Goal: Check status: Check status

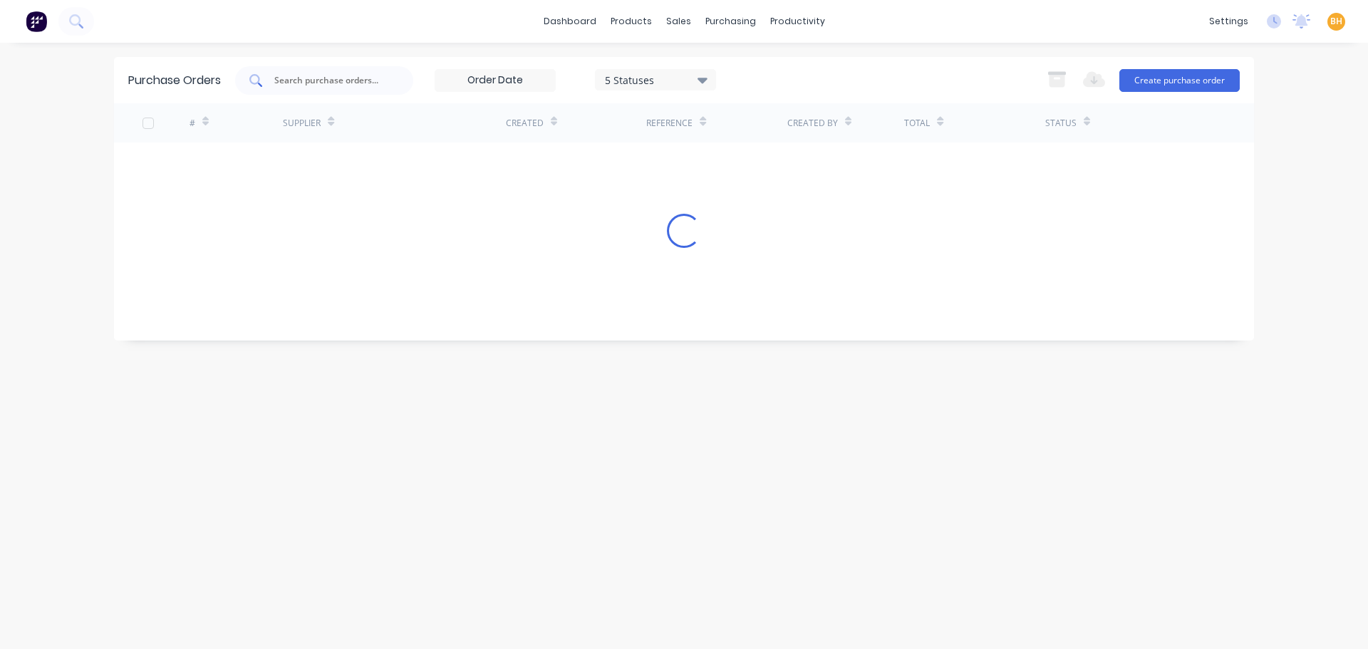
click at [284, 83] on input "text" at bounding box center [332, 80] width 118 height 14
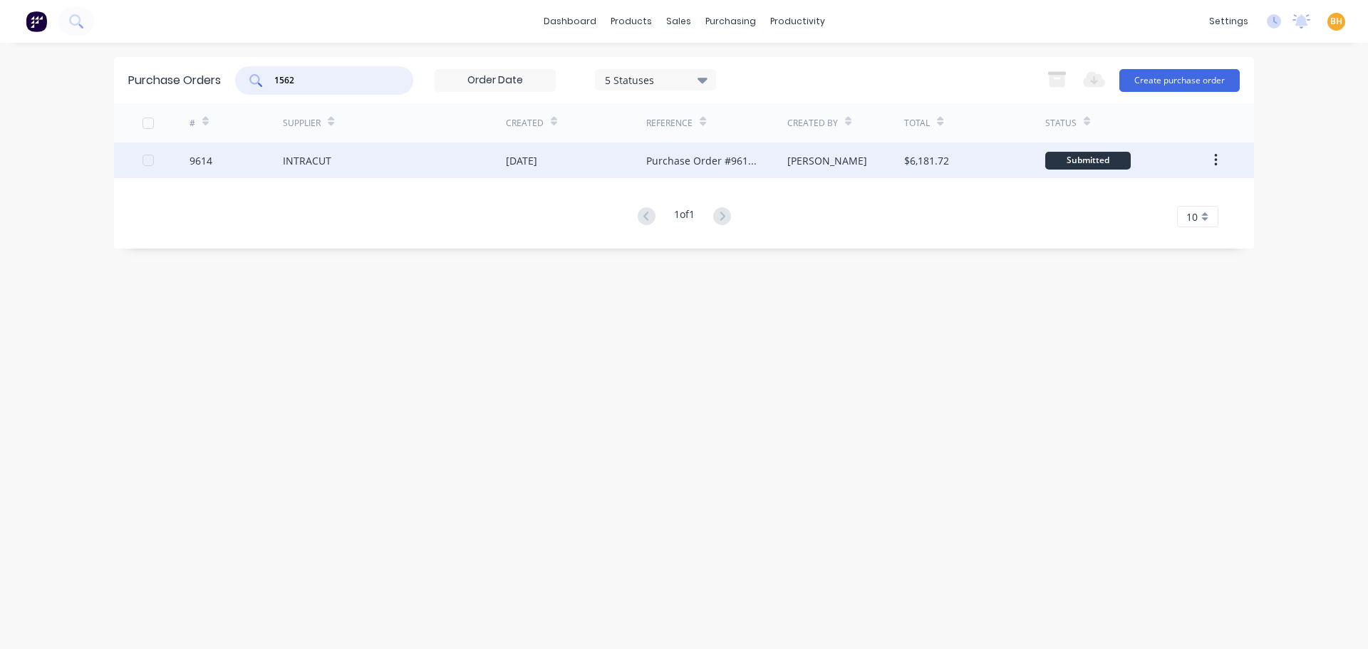
type input "1562"
click at [341, 170] on div "INTRACUT" at bounding box center [394, 161] width 223 height 36
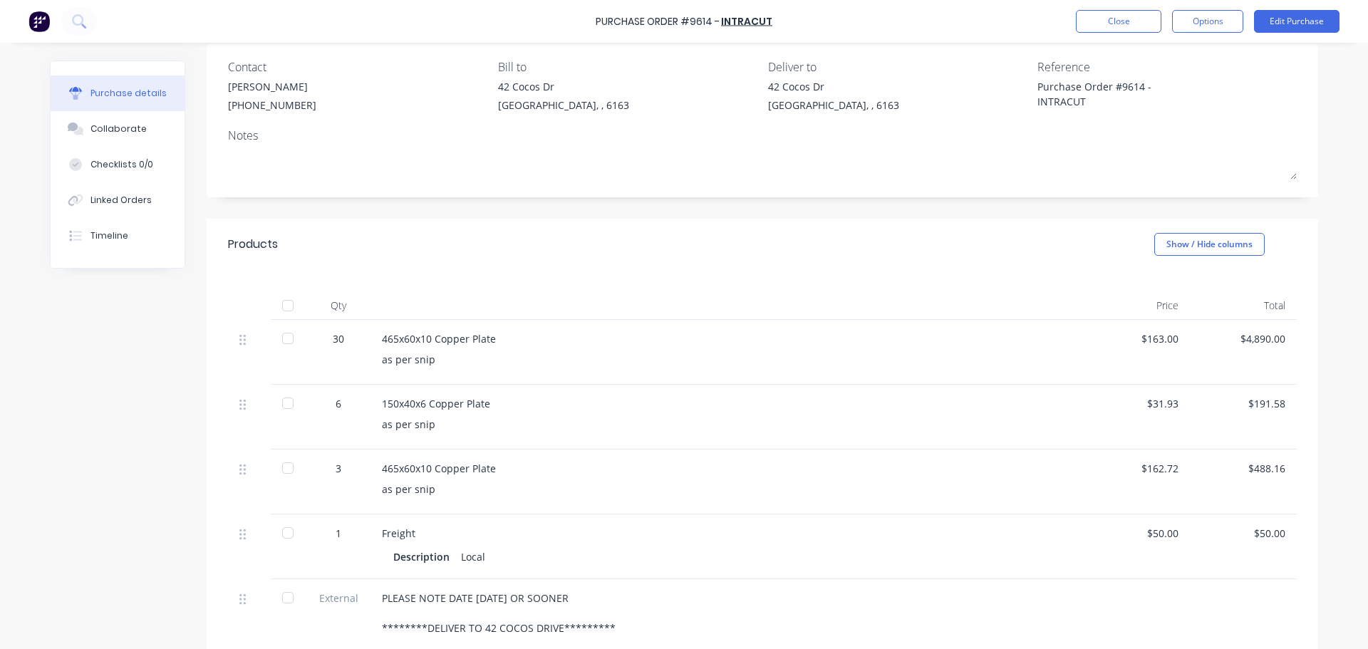
scroll to position [143, 0]
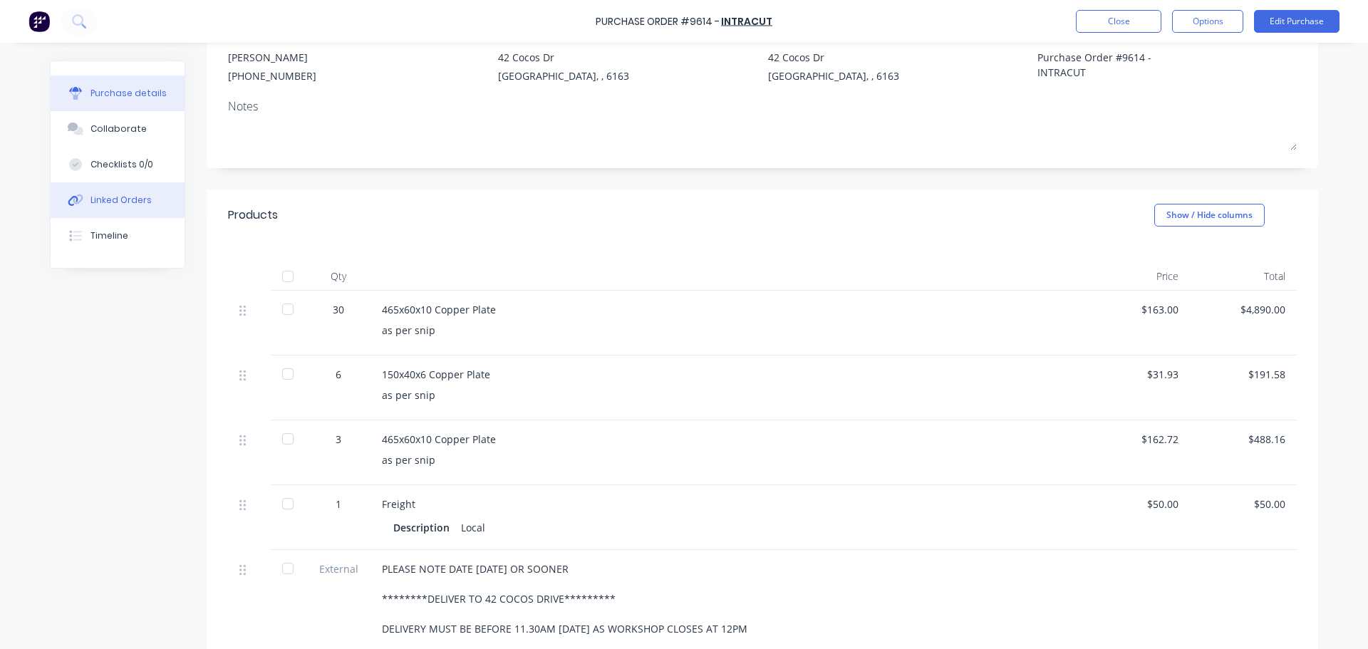
click at [110, 204] on div "Linked Orders" at bounding box center [120, 200] width 61 height 13
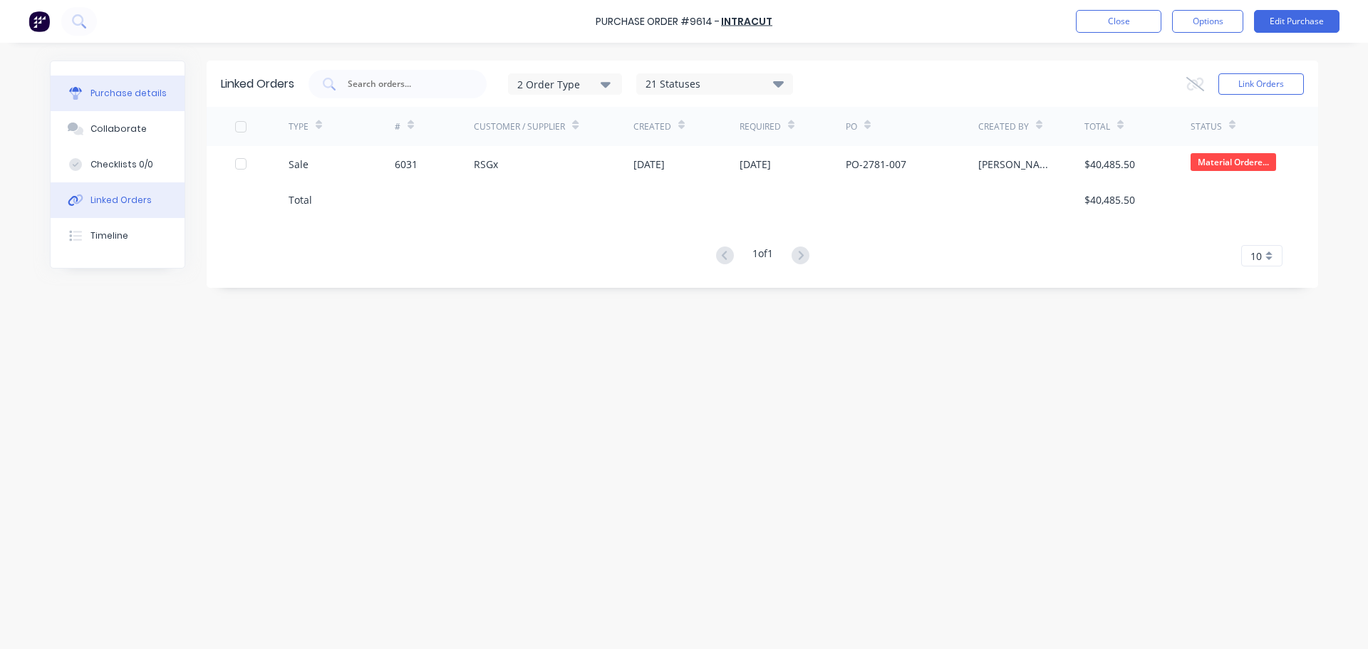
click at [75, 90] on icon at bounding box center [75, 89] width 13 height 5
type textarea "x"
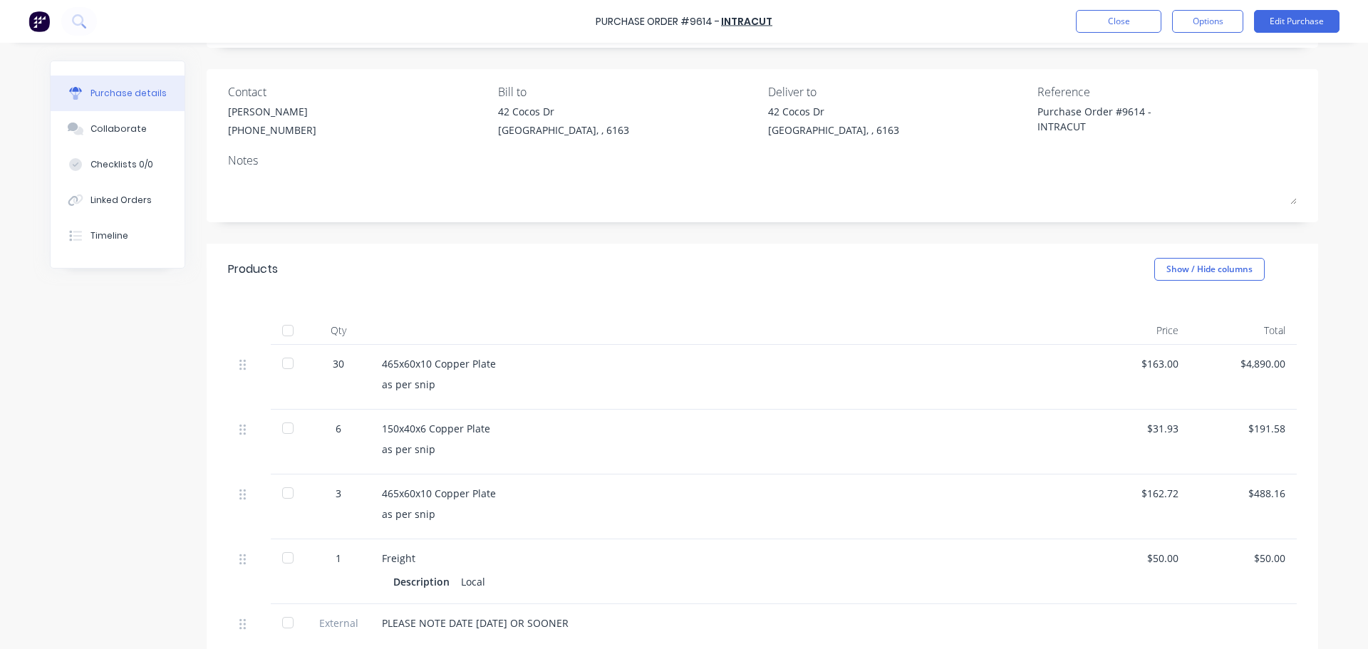
scroll to position [143, 0]
